Goal: Task Accomplishment & Management: Use online tool/utility

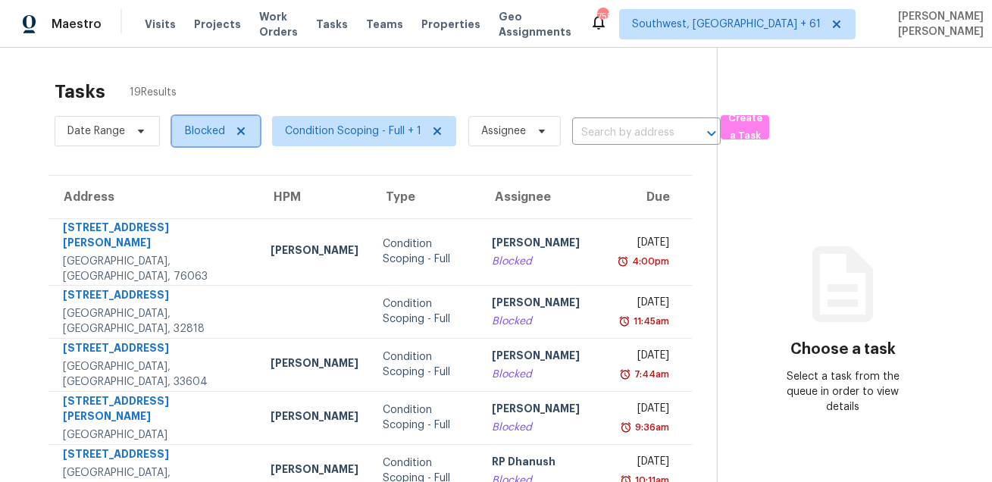
click at [211, 133] on span "Blocked" at bounding box center [205, 131] width 40 height 15
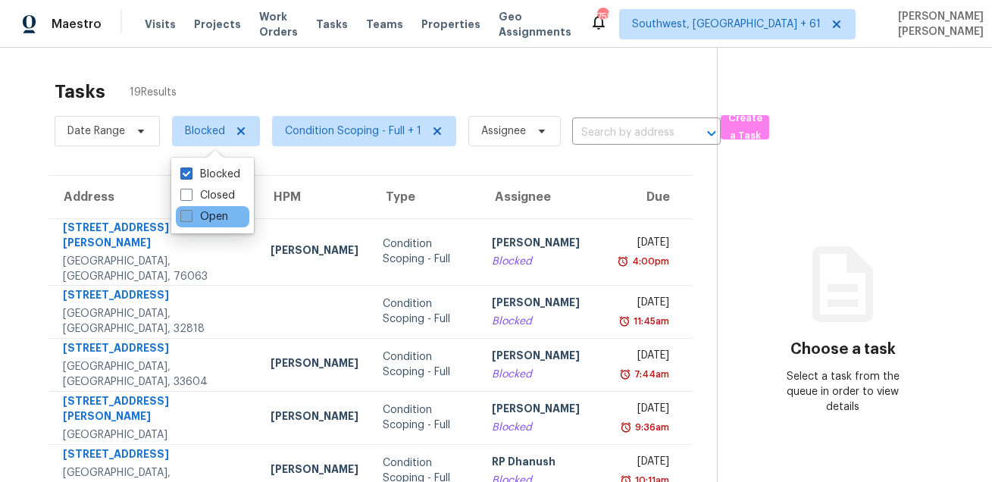
click at [202, 218] on label "Open" at bounding box center [204, 216] width 48 height 15
click at [190, 218] on input "Open" at bounding box center [185, 214] width 10 height 10
checkbox input "true"
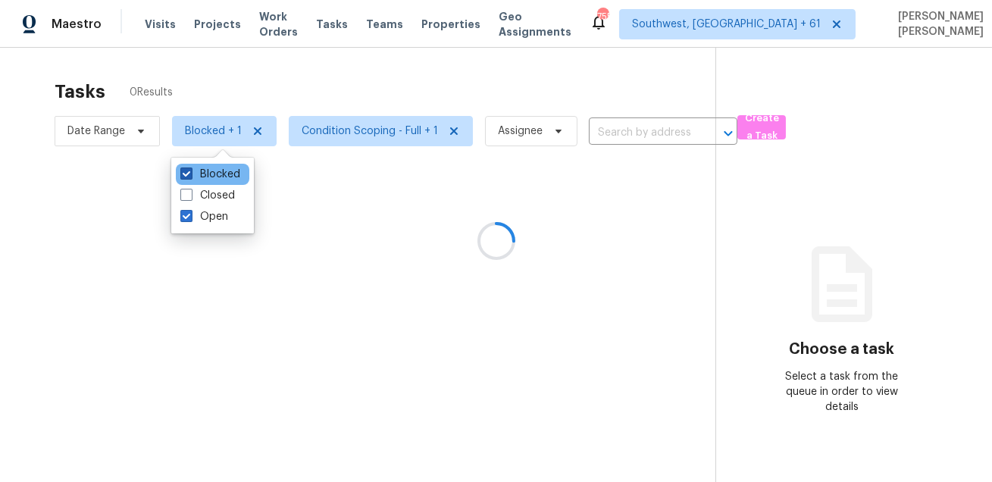
click at [211, 170] on label "Blocked" at bounding box center [210, 174] width 60 height 15
click at [190, 170] on input "Blocked" at bounding box center [185, 172] width 10 height 10
checkbox input "false"
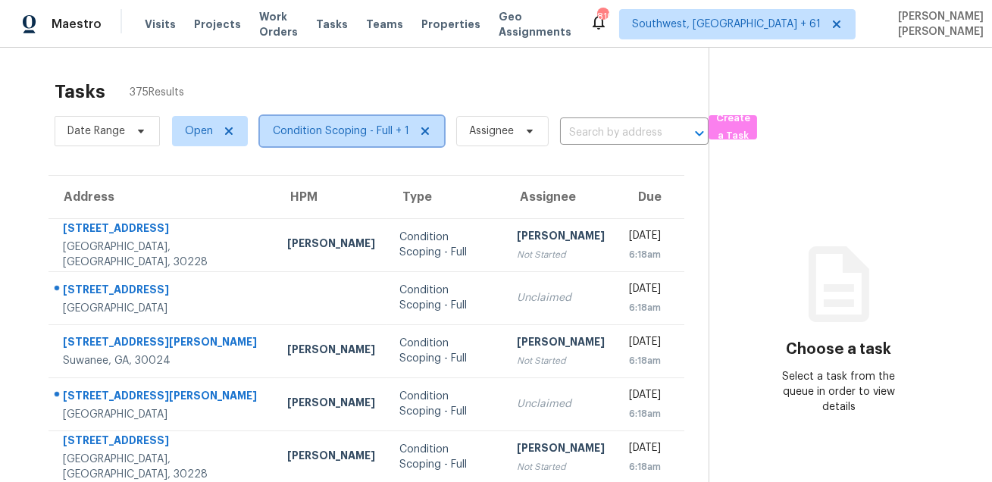
click at [300, 135] on span "Condition Scoping - Full + 1" at bounding box center [341, 131] width 136 height 15
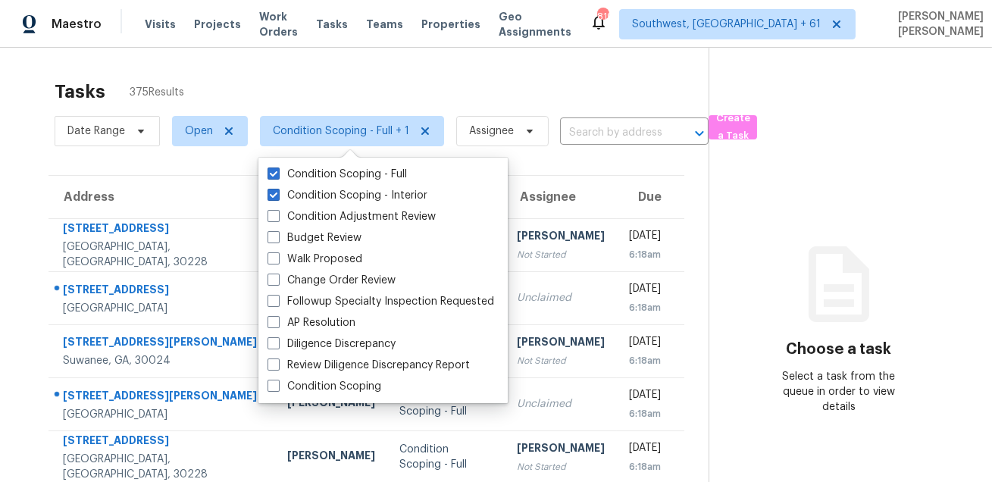
click at [327, 80] on div "Tasks 375 Results" at bounding box center [382, 91] width 654 height 39
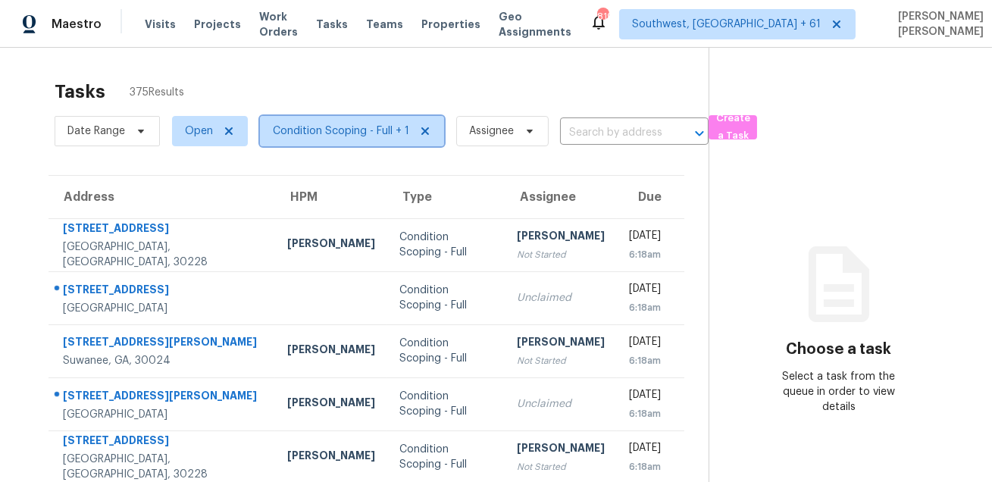
click at [326, 117] on span "Condition Scoping - Full + 1" at bounding box center [352, 131] width 184 height 30
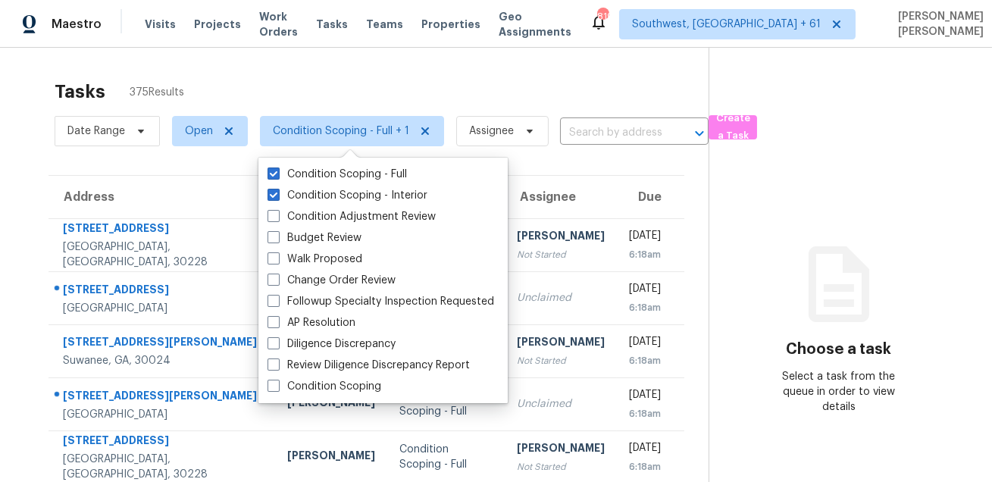
click at [367, 99] on div "Tasks 375 Results" at bounding box center [382, 91] width 654 height 39
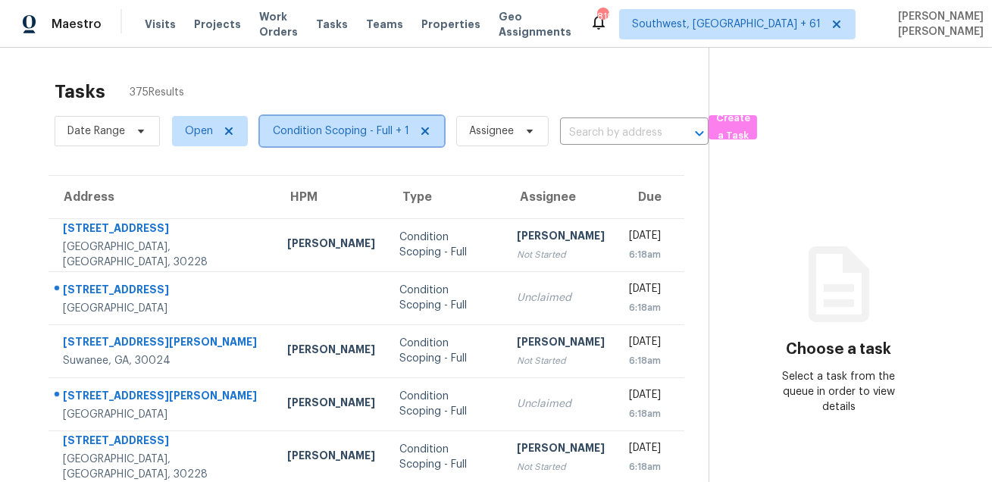
click at [303, 129] on span "Condition Scoping - Full + 1" at bounding box center [341, 131] width 136 height 15
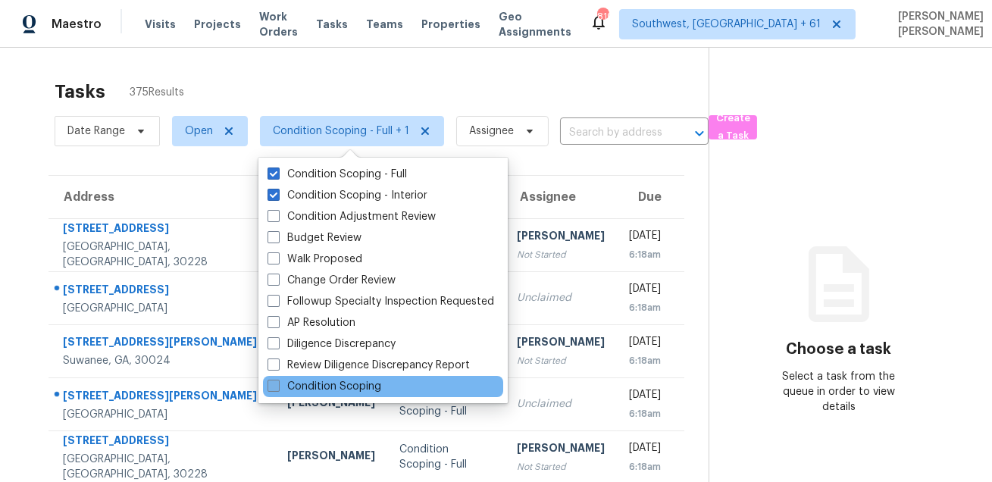
click at [330, 381] on label "Condition Scoping" at bounding box center [325, 386] width 114 height 15
click at [277, 381] on input "Condition Scoping" at bounding box center [273, 384] width 10 height 10
checkbox input "true"
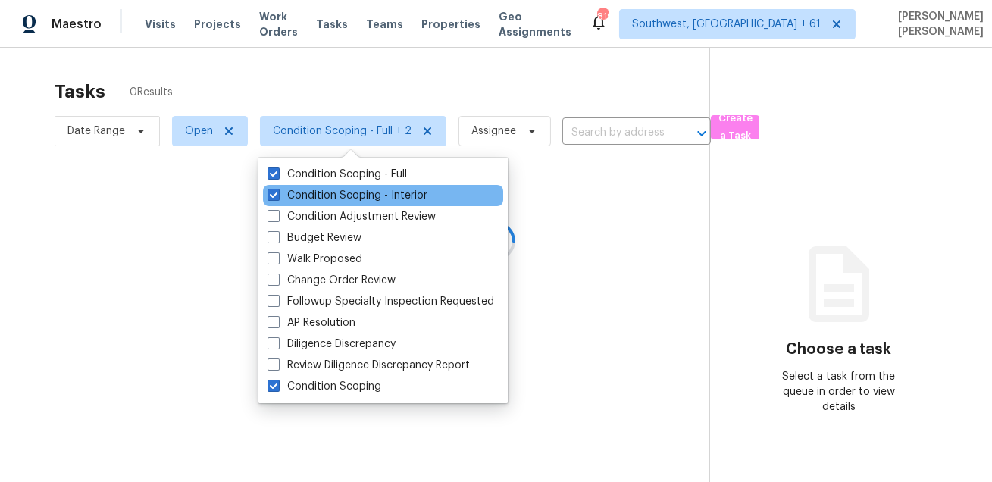
click at [346, 186] on div "Condition Scoping - Interior" at bounding box center [383, 195] width 240 height 21
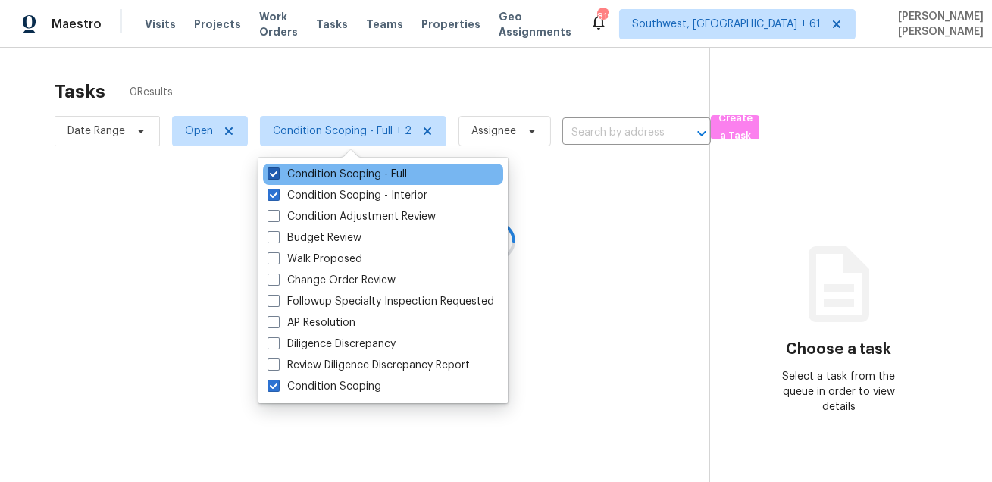
click at [352, 178] on label "Condition Scoping - Full" at bounding box center [337, 174] width 139 height 15
click at [277, 177] on input "Condition Scoping - Full" at bounding box center [273, 172] width 10 height 10
checkbox input "false"
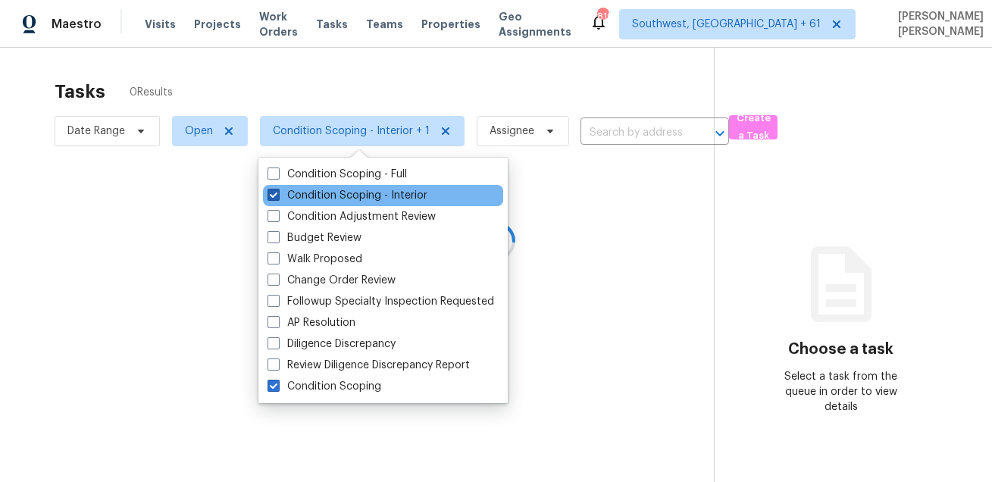
click at [338, 202] on label "Condition Scoping - Interior" at bounding box center [348, 195] width 160 height 15
click at [277, 198] on input "Condition Scoping - Interior" at bounding box center [273, 193] width 10 height 10
checkbox input "false"
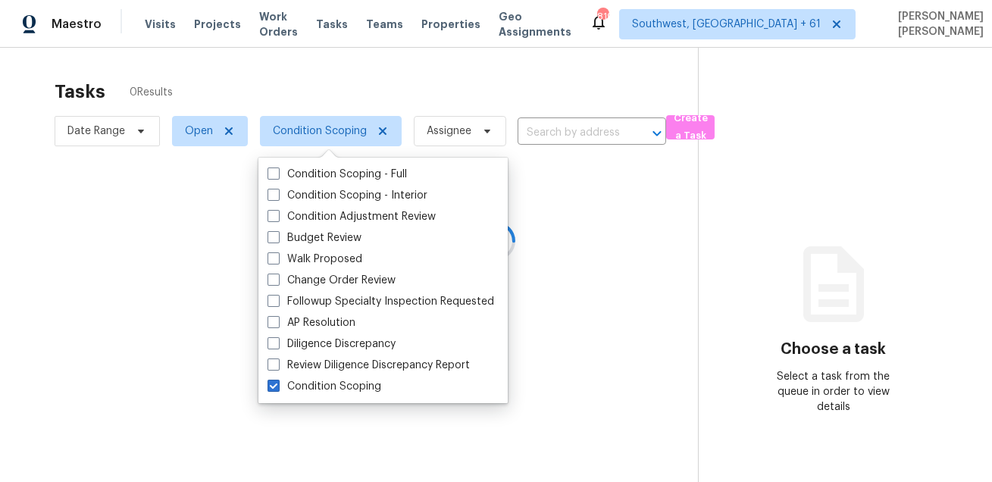
click at [380, 70] on div at bounding box center [496, 241] width 992 height 482
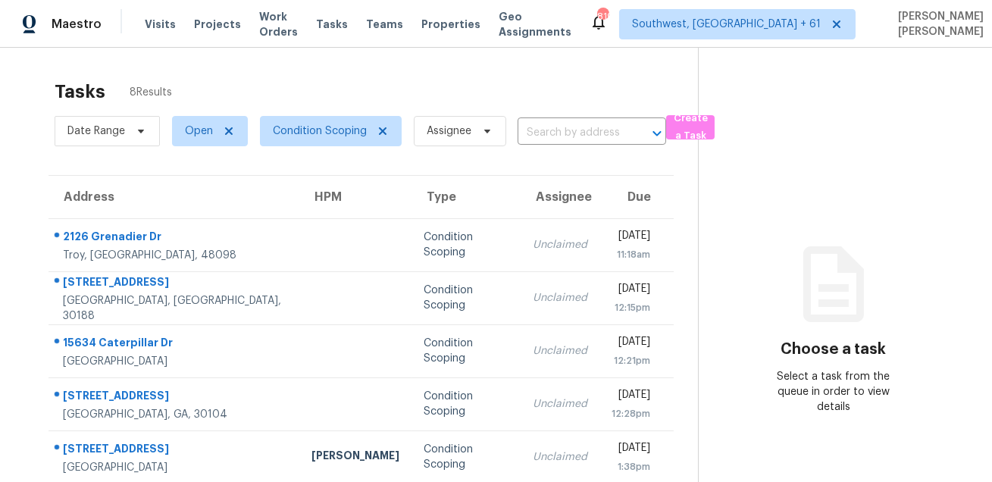
click at [380, 70] on div "Tasks 8 Results Date Range Open Condition Scoping Assignee ​ Create a Task Addr…" at bounding box center [496, 352] width 992 height 608
click at [315, 36] on div "Visits Projects Work Orders Tasks Teams Properties Geo Assignments" at bounding box center [367, 24] width 445 height 30
click at [209, 72] on div "Tasks 8 Results" at bounding box center [377, 91] width 644 height 39
click at [49, 84] on section "Tasks 8 Results Date Range Open Condition Scoping Assignee ​ Create a Task Addr…" at bounding box center [361, 364] width 674 height 584
click at [435, 79] on div "Tasks 8 Results" at bounding box center [377, 91] width 644 height 39
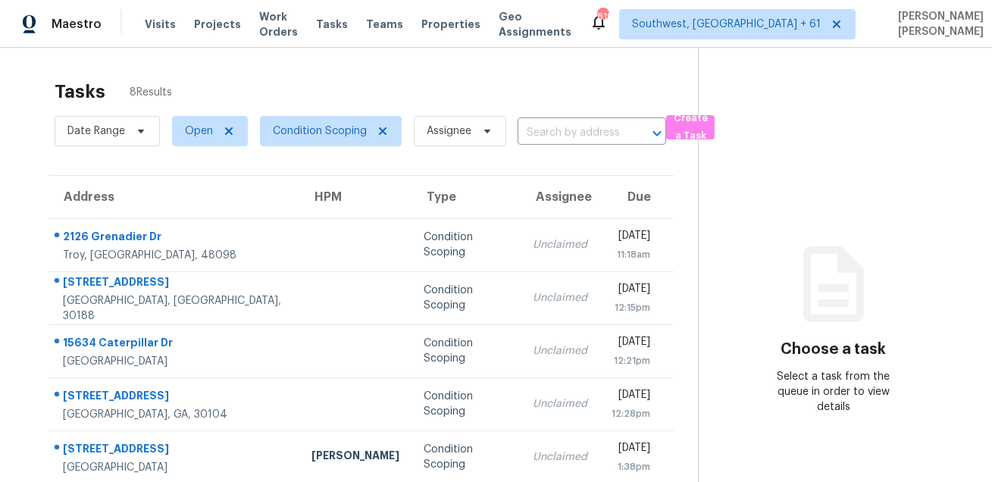
click at [490, 101] on div "Tasks 8 Results" at bounding box center [377, 91] width 644 height 39
click at [570, 93] on div "Tasks 8 Results" at bounding box center [377, 91] width 644 height 39
